Goal: Use online tool/utility: Use online tool/utility

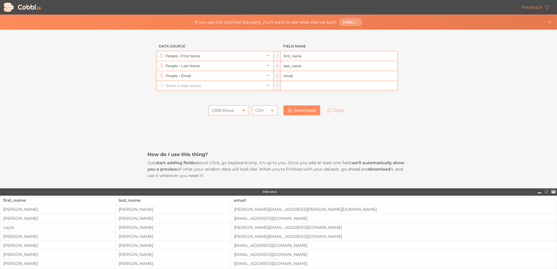
click at [242, 110] on icon at bounding box center [243, 110] width 3 height 1
click at [228, 148] on li "10,000 Rows" at bounding box center [227, 150] width 40 height 10
click at [255, 57] on input "text" at bounding box center [214, 56] width 101 height 10
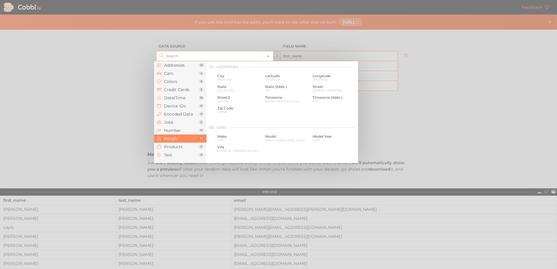
scroll to position [449, 0]
click at [255, 57] on input "text" at bounding box center [214, 56] width 101 height 10
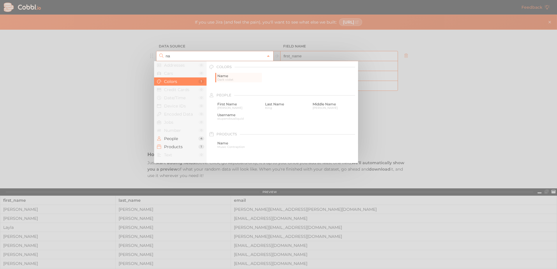
type input "n"
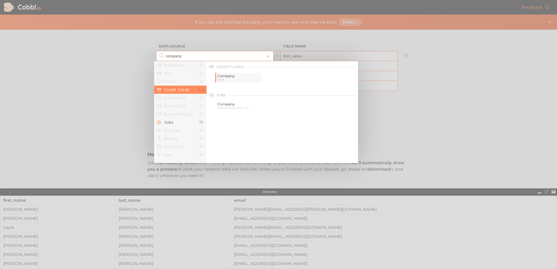
click at [251, 77] on span "Company" at bounding box center [238, 76] width 43 height 4
type input "Credit Cards › Company"
type input "credit_card_company"
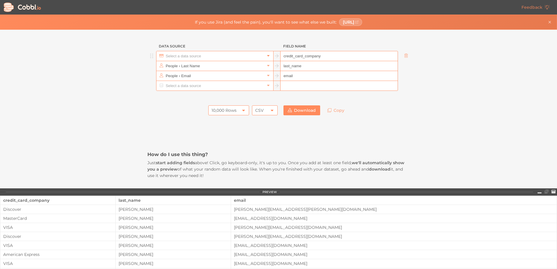
click at [267, 55] on icon at bounding box center [268, 55] width 2 height 1
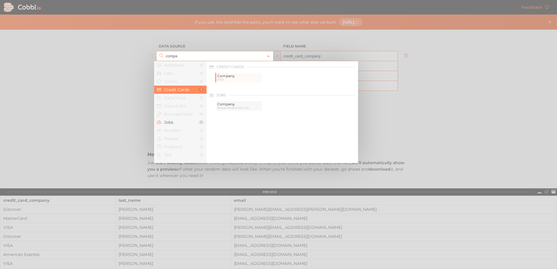
click at [252, 104] on span "Company" at bounding box center [238, 104] width 43 height 4
type input "Jobs › Company"
type input "company"
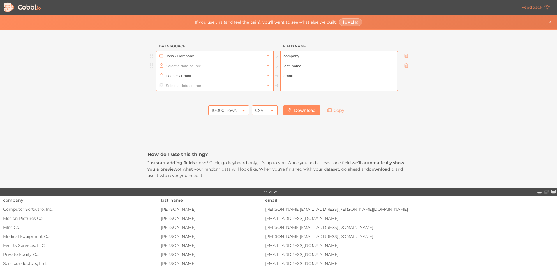
click at [261, 66] on input "text" at bounding box center [214, 66] width 101 height 10
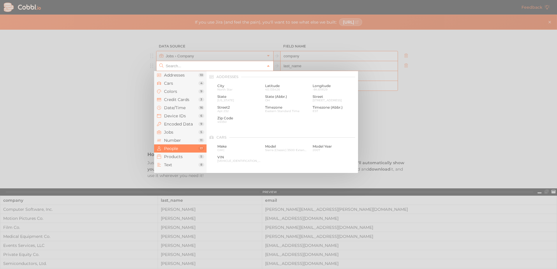
scroll to position [449, 0]
click at [228, 68] on input "text" at bounding box center [214, 66] width 101 height 10
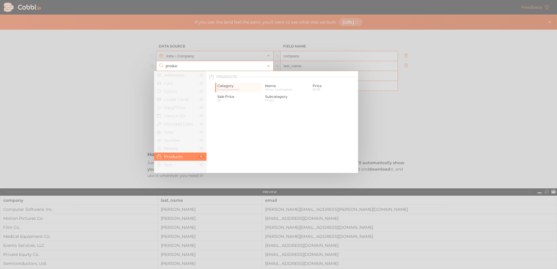
click at [199, 68] on input "produc" at bounding box center [214, 66] width 101 height 10
drag, startPoint x: 201, startPoint y: 66, endPoint x: 161, endPoint y: 67, distance: 39.9
click at [161, 67] on div "produc" at bounding box center [214, 66] width 117 height 10
type input "Products › Category"
type input "category"
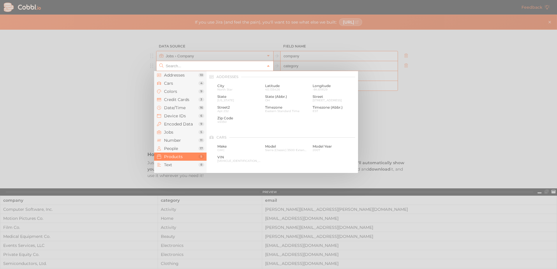
click at [261, 63] on input "text" at bounding box center [214, 66] width 101 height 10
click at [287, 89] on span "Music Contraption" at bounding box center [286, 89] width 43 height 3
type input "Products › Name"
type input "name"
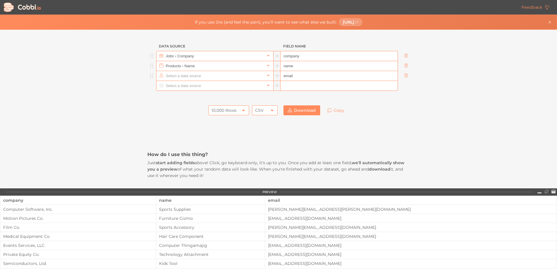
click at [252, 75] on input "text" at bounding box center [214, 76] width 101 height 10
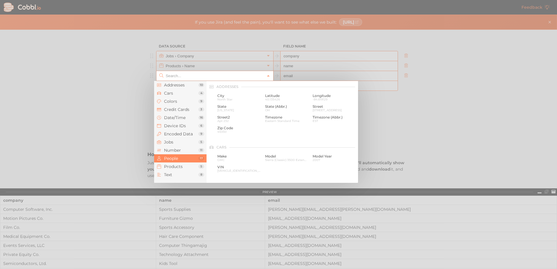
scroll to position [449, 0]
click at [252, 75] on input "text" at bounding box center [214, 76] width 101 height 10
click at [255, 65] on div at bounding box center [278, 134] width 557 height 269
type input "People › Email"
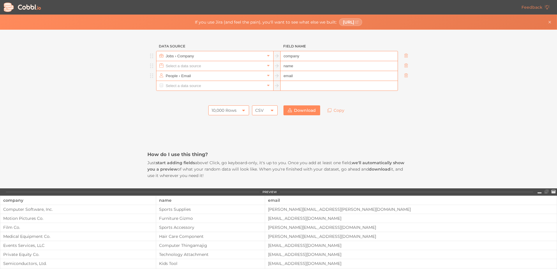
click at [260, 65] on input "text" at bounding box center [214, 66] width 101 height 10
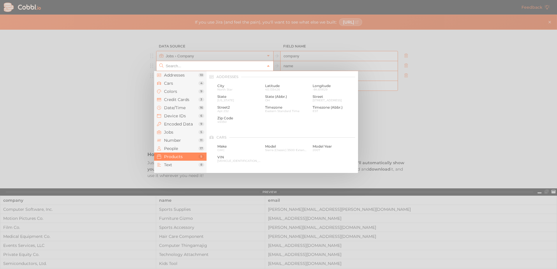
scroll to position [531, 0]
click at [205, 64] on input "text" at bounding box center [214, 66] width 101 height 10
click at [409, 75] on div at bounding box center [278, 134] width 557 height 269
type input "Products › Name"
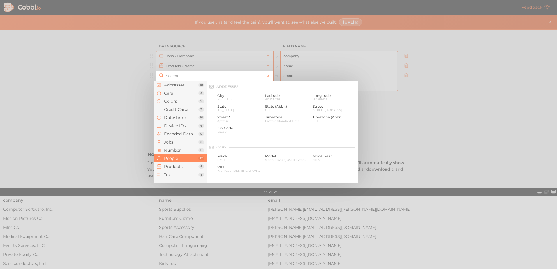
click at [210, 77] on input "text" at bounding box center [214, 76] width 101 height 10
click at [226, 77] on input "text" at bounding box center [214, 76] width 101 height 10
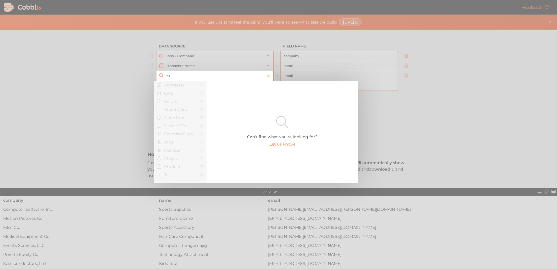
type input "c"
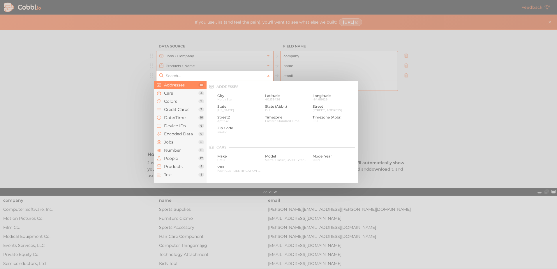
click at [417, 131] on div at bounding box center [278, 134] width 557 height 269
type input "People › Email"
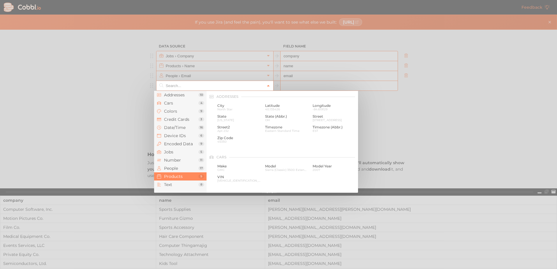
click at [266, 84] on icon at bounding box center [268, 86] width 4 height 4
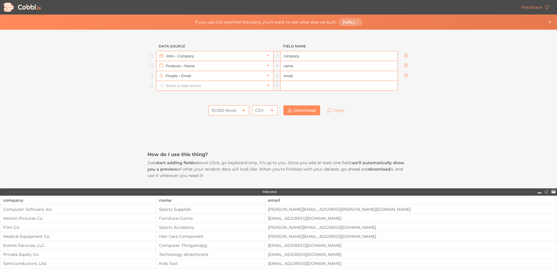
click at [266, 84] on icon at bounding box center [268, 85] width 4 height 4
click at [268, 84] on link at bounding box center [268, 86] width 7 height 6
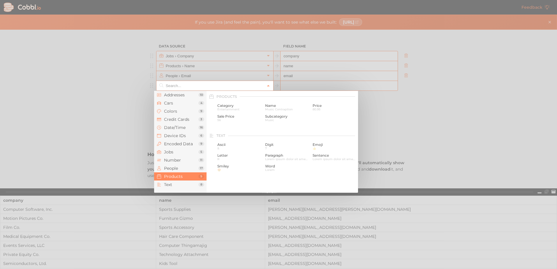
click at [214, 86] on input "text" at bounding box center [214, 86] width 101 height 10
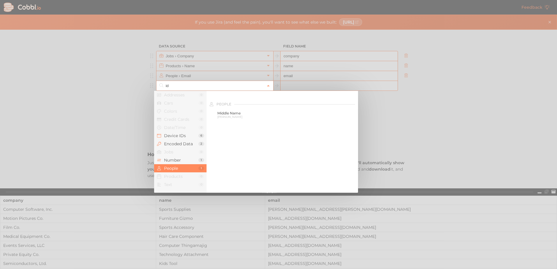
scroll to position [88, 0]
type input "i"
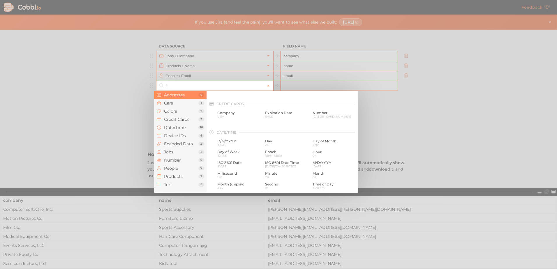
scroll to position [0, 0]
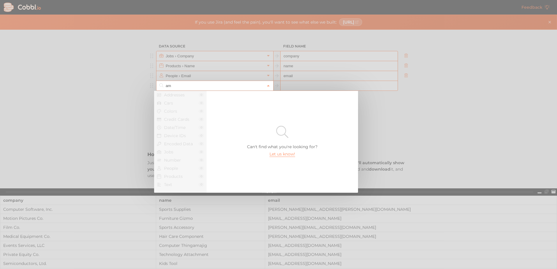
type input "a"
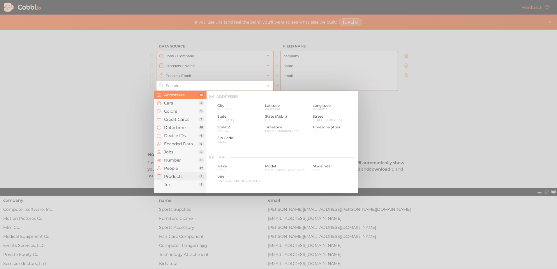
click at [182, 177] on span "Products" at bounding box center [181, 176] width 34 height 5
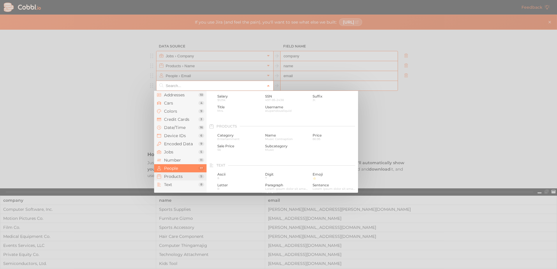
scroll to position [531, 0]
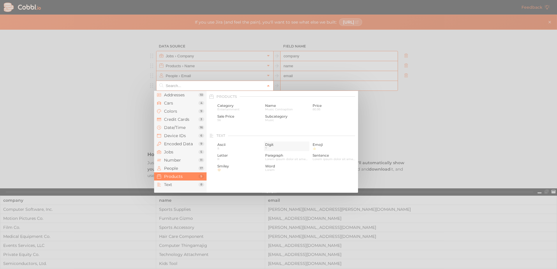
click at [273, 149] on span "7" at bounding box center [286, 148] width 43 height 3
type input "Text › Digit"
type input "digit"
